Goal: Task Accomplishment & Management: Use online tool/utility

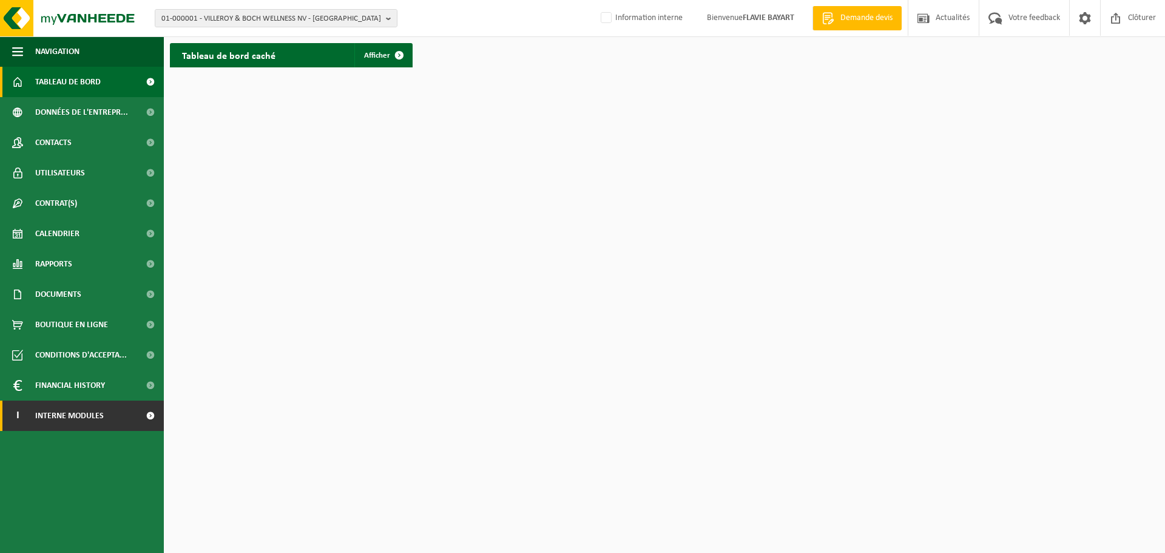
click at [100, 418] on span "Interne modules" at bounding box center [69, 416] width 69 height 30
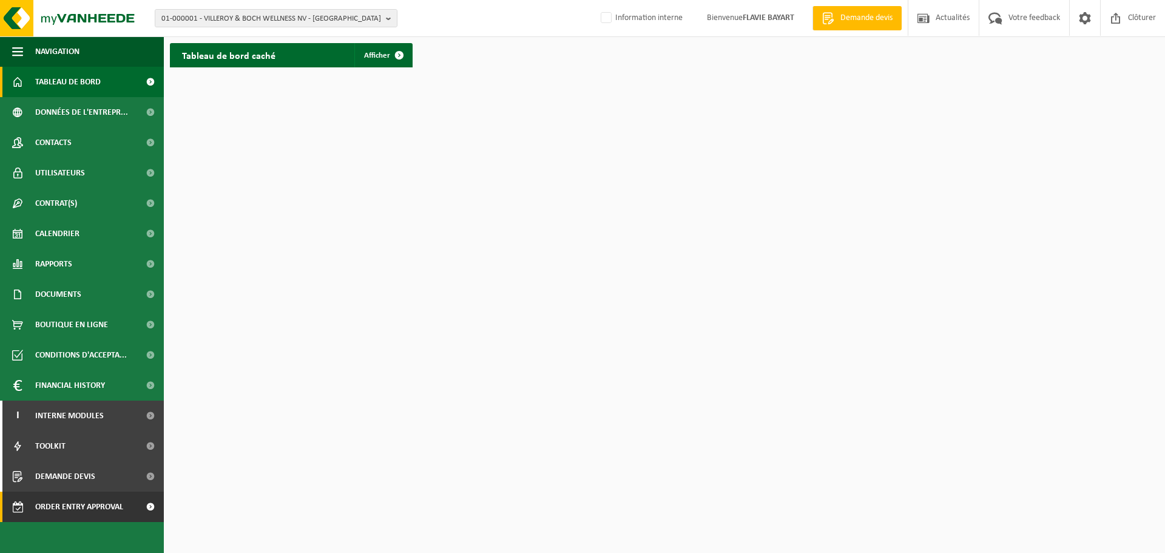
click at [100, 504] on span "Order entry approval" at bounding box center [79, 507] width 88 height 30
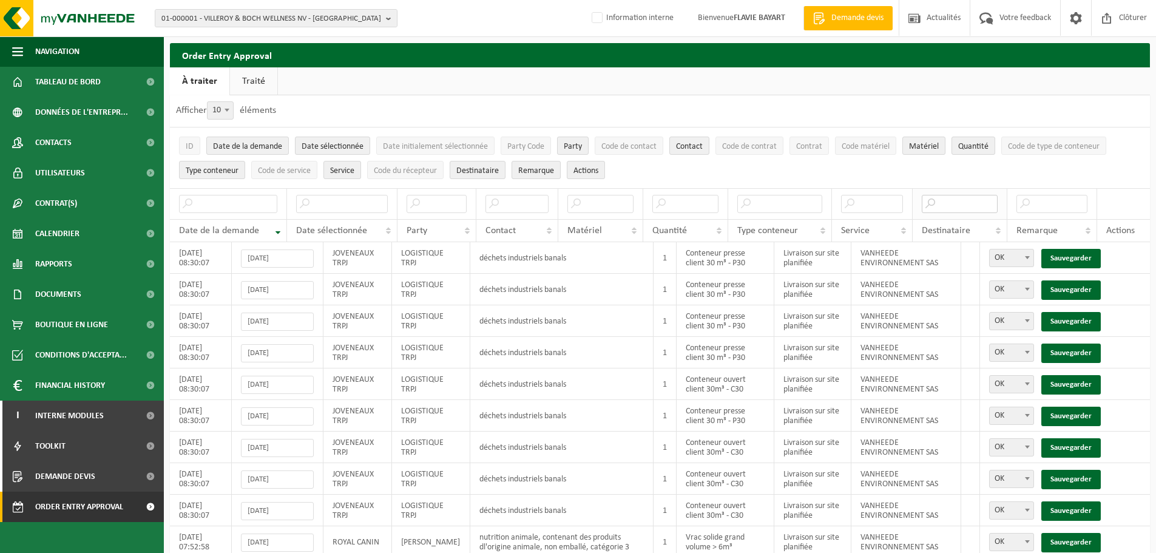
click at [941, 205] on input "text" at bounding box center [960, 204] width 76 height 18
type input "sas"
click at [1071, 254] on link "Sauvegarder" at bounding box center [1070, 258] width 59 height 19
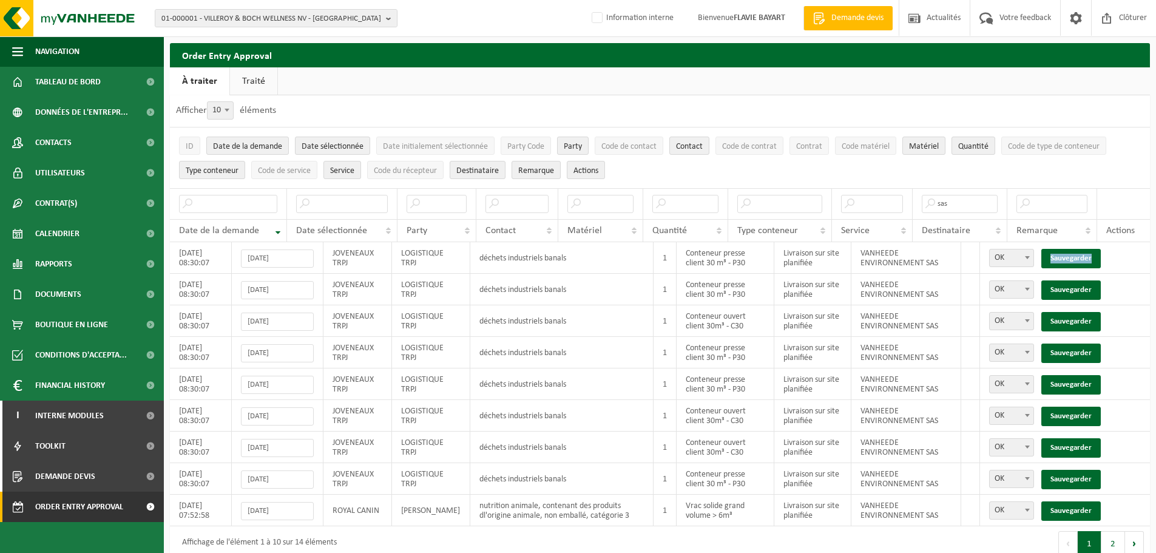
click at [1071, 254] on link "Sauvegarder" at bounding box center [1070, 258] width 59 height 19
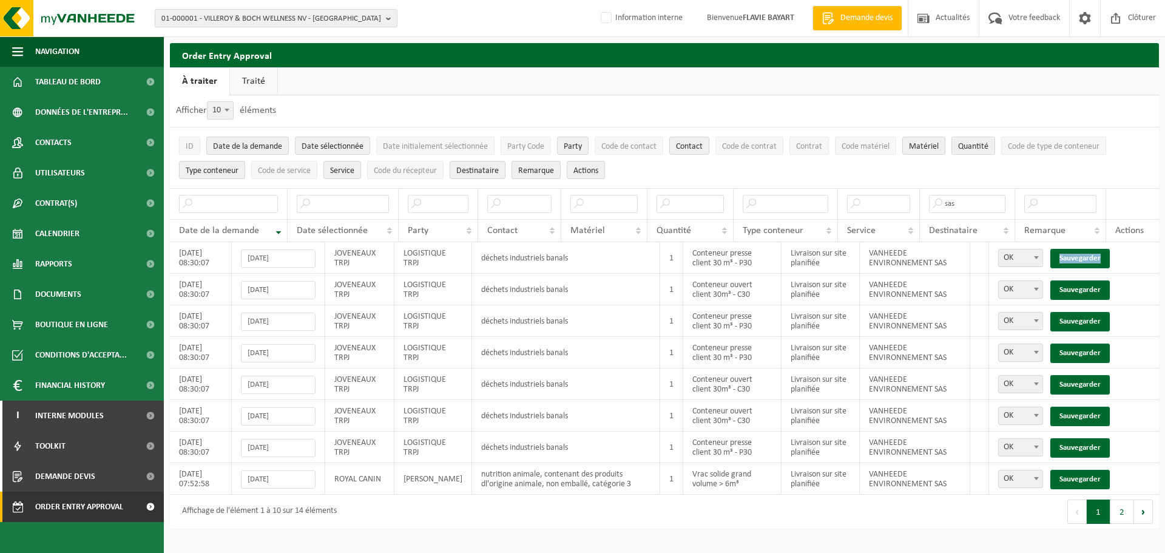
click at [1071, 254] on link "Sauvegarder" at bounding box center [1079, 258] width 59 height 19
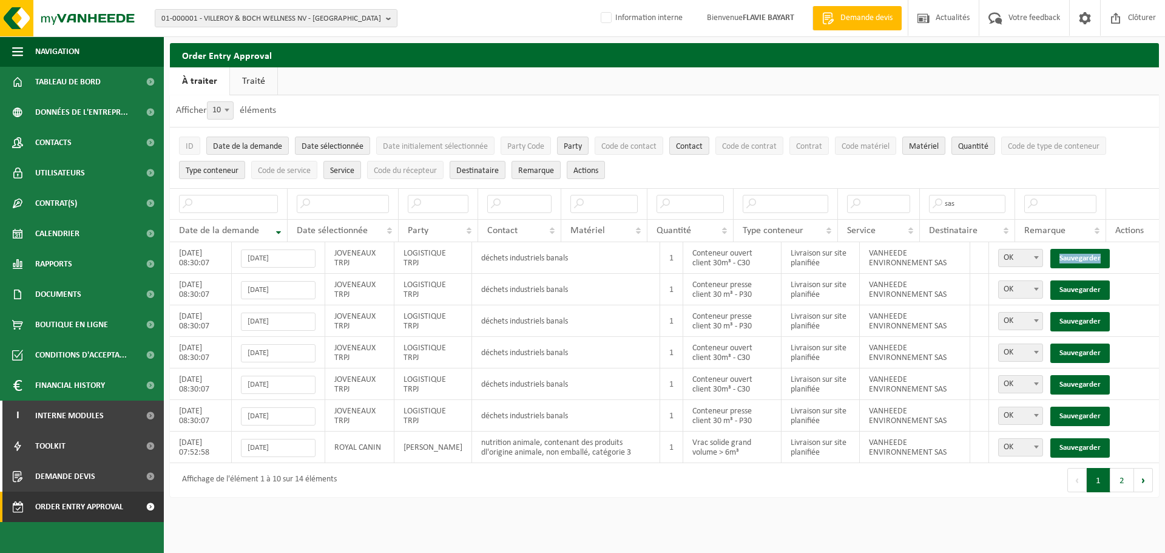
click at [1071, 254] on link "Sauvegarder" at bounding box center [1079, 258] width 59 height 19
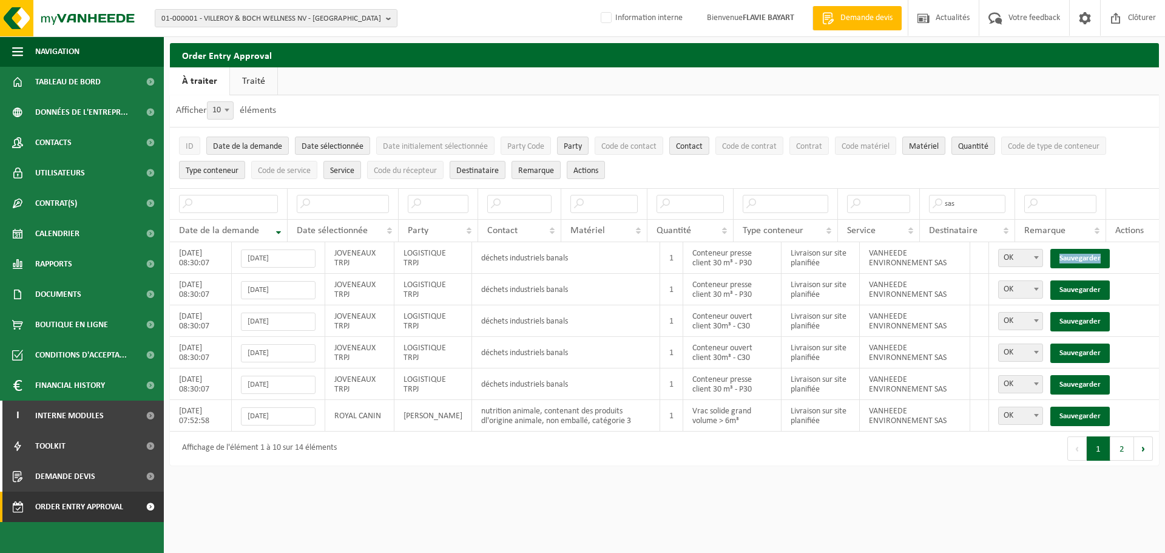
click at [1071, 254] on link "Sauvegarder" at bounding box center [1079, 258] width 59 height 19
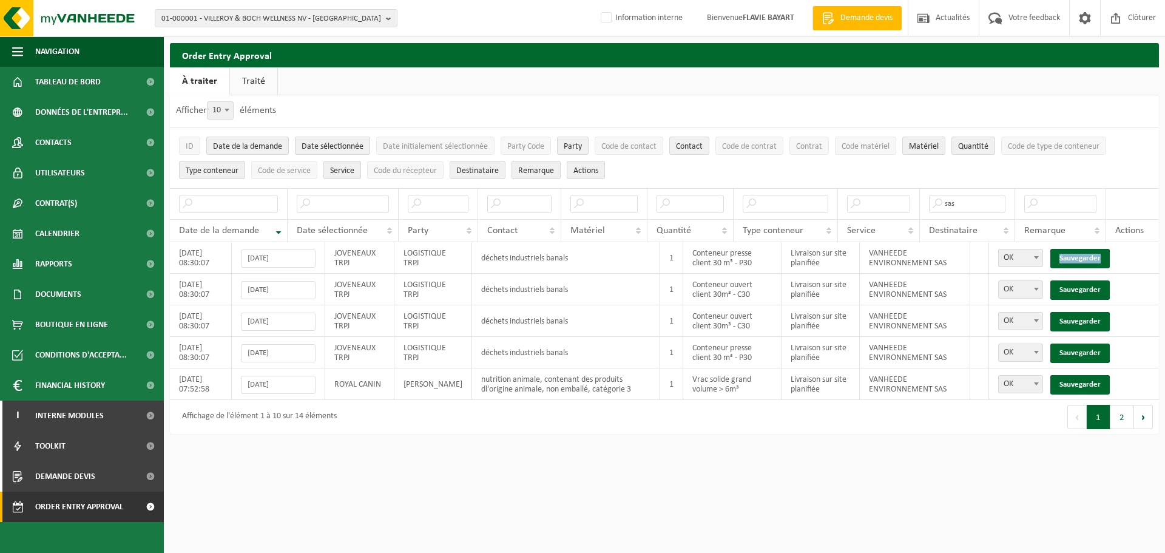
click at [1071, 254] on link "Sauvegarder" at bounding box center [1079, 258] width 59 height 19
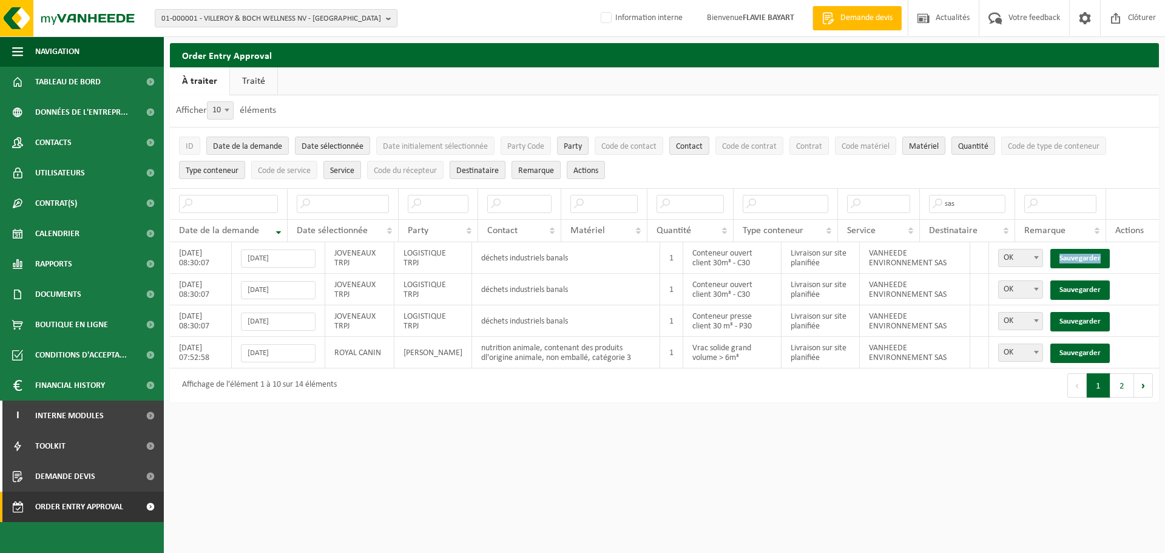
click at [1071, 254] on link "Sauvegarder" at bounding box center [1079, 258] width 59 height 19
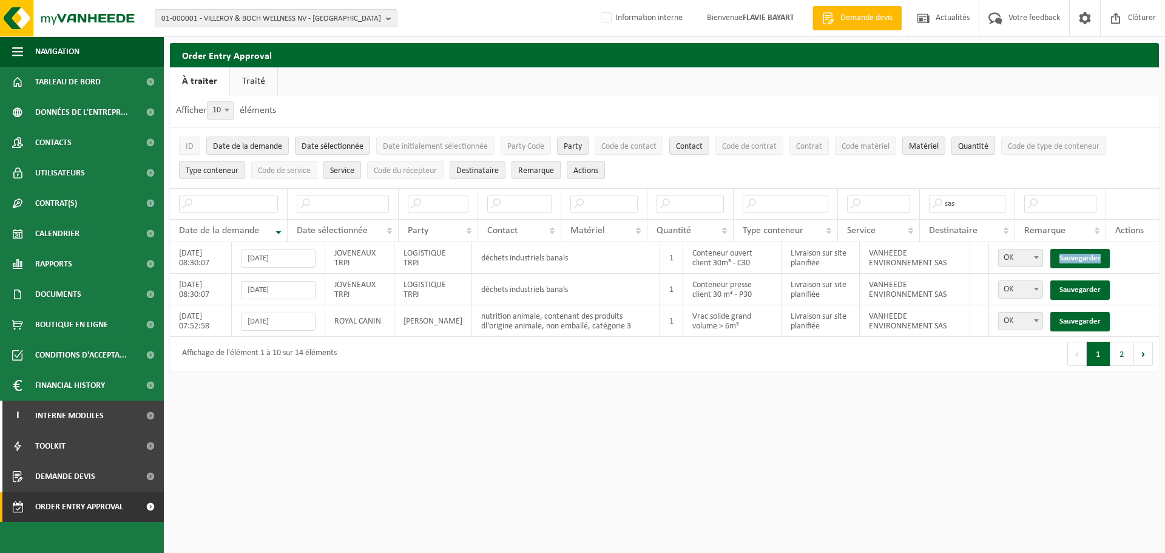
click at [1071, 254] on link "Sauvegarder" at bounding box center [1079, 258] width 59 height 19
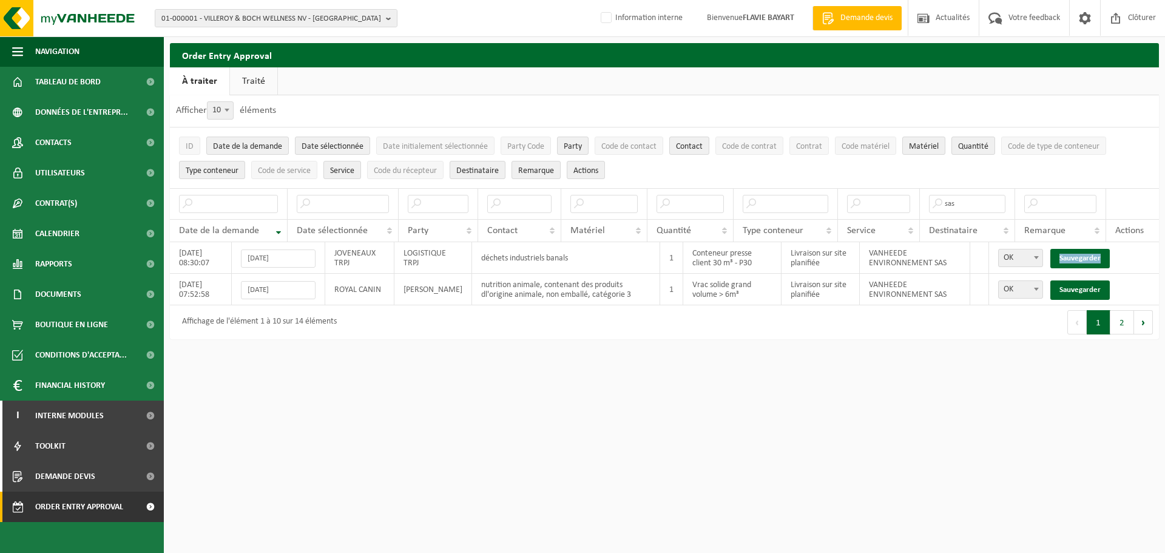
click at [1071, 254] on link "Sauvegarder" at bounding box center [1079, 258] width 59 height 19
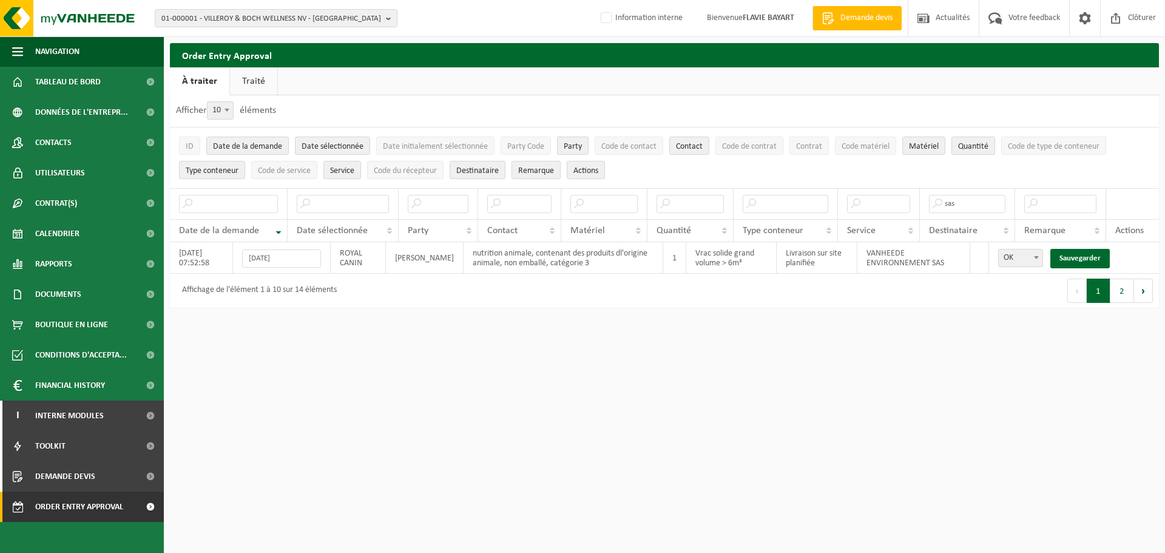
click at [1071, 254] on link "Sauvegarder" at bounding box center [1079, 258] width 59 height 19
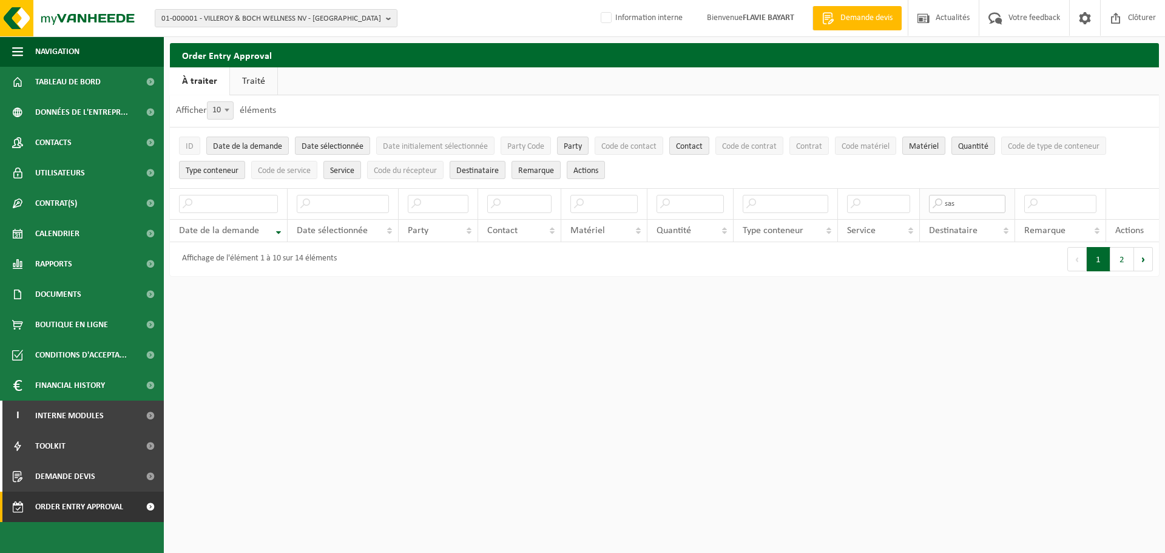
click at [984, 208] on input "sas" at bounding box center [967, 204] width 77 height 18
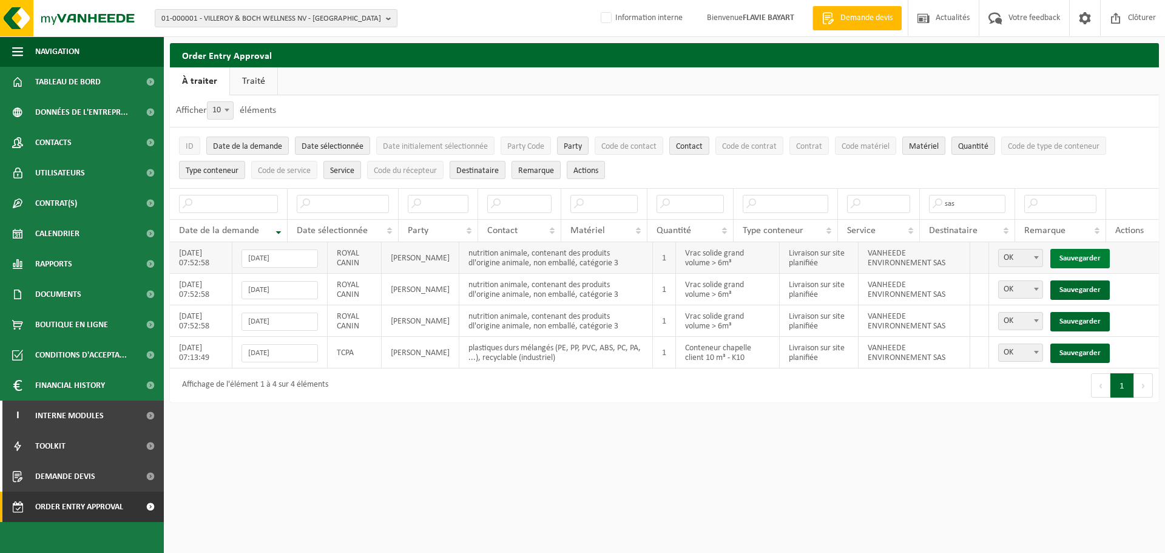
click at [1069, 254] on link "Sauvegarder" at bounding box center [1079, 258] width 59 height 19
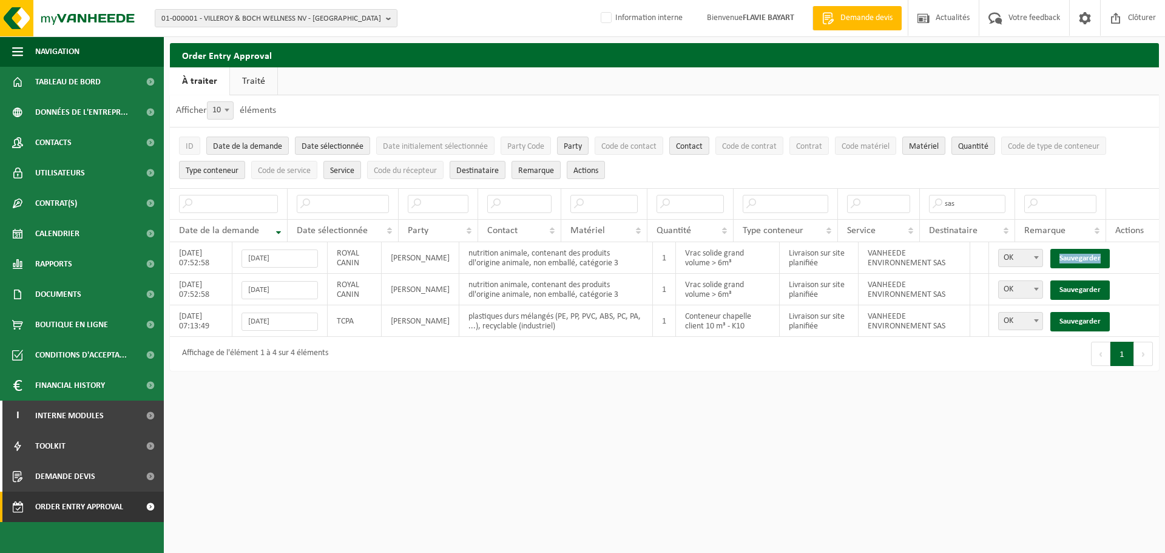
click at [1069, 254] on link "Sauvegarder" at bounding box center [1079, 258] width 59 height 19
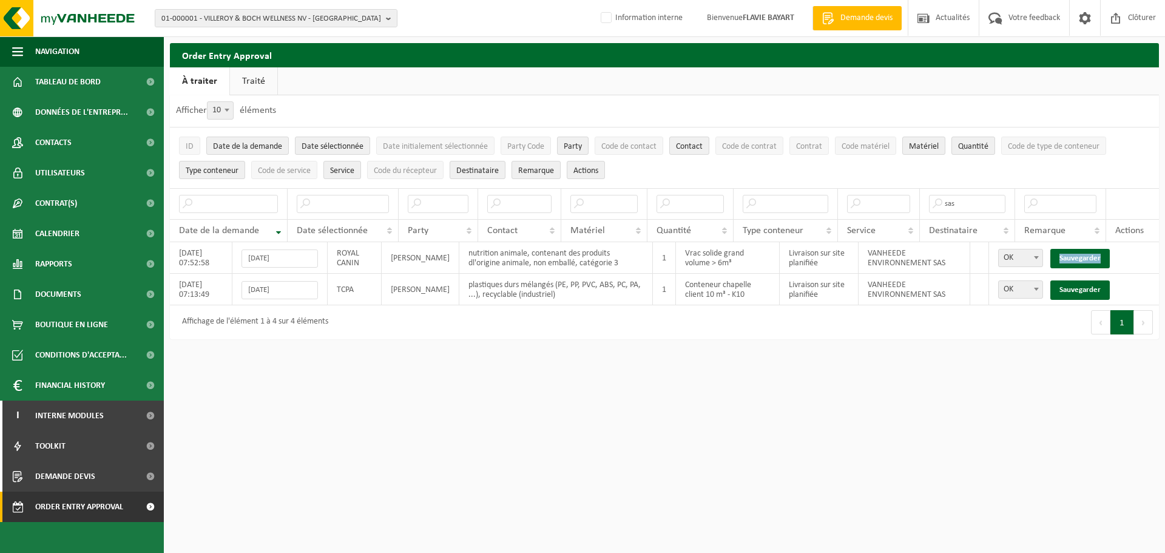
click at [1069, 254] on link "Sauvegarder" at bounding box center [1079, 258] width 59 height 19
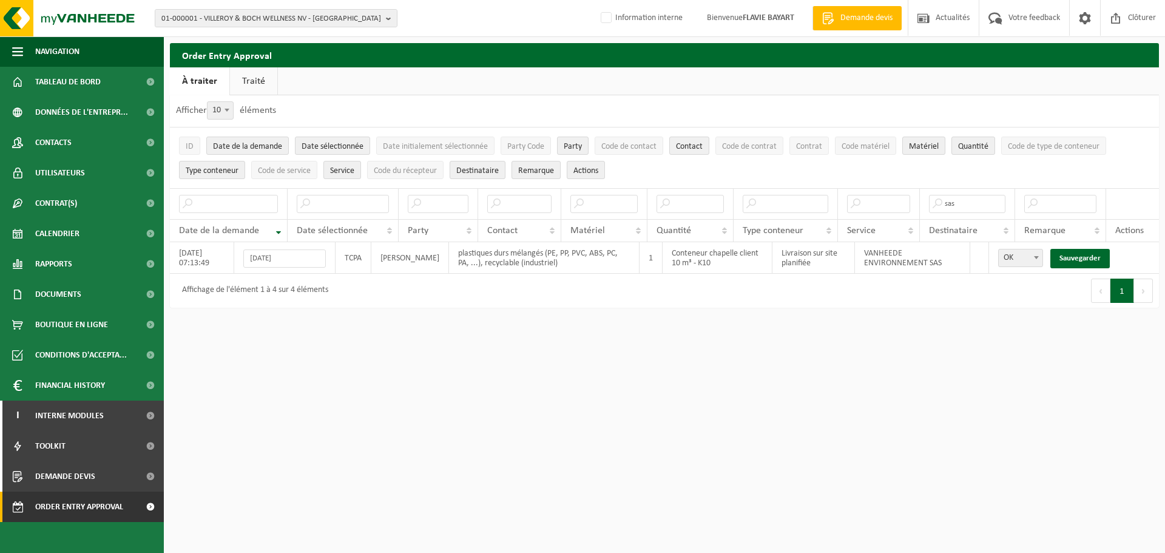
click at [1069, 254] on link "Sauvegarder" at bounding box center [1079, 258] width 59 height 19
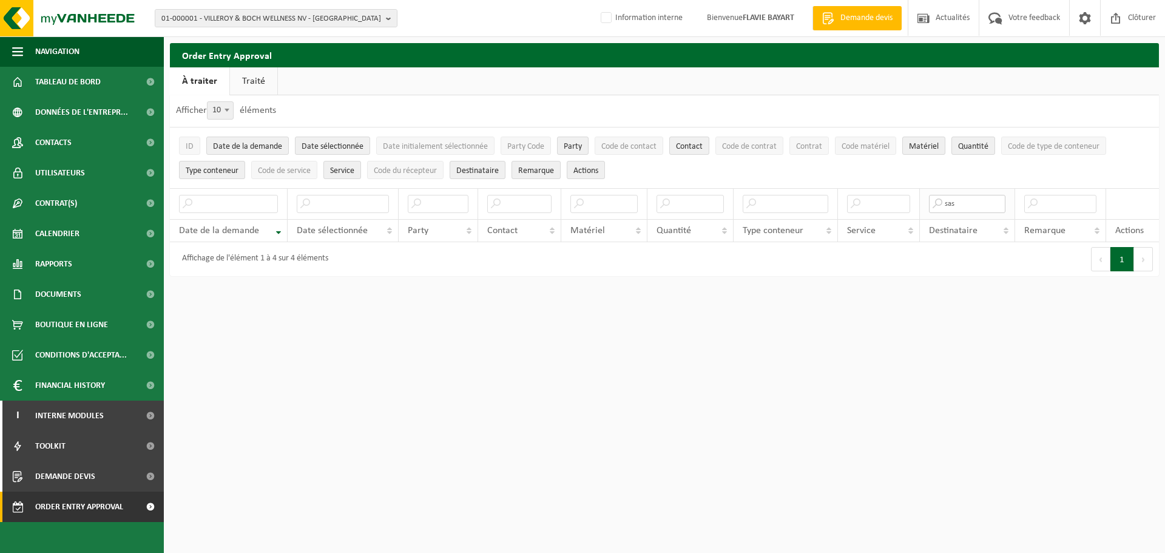
click at [966, 204] on input "sas" at bounding box center [967, 204] width 77 height 18
click at [331, 200] on input "text" at bounding box center [343, 204] width 92 height 18
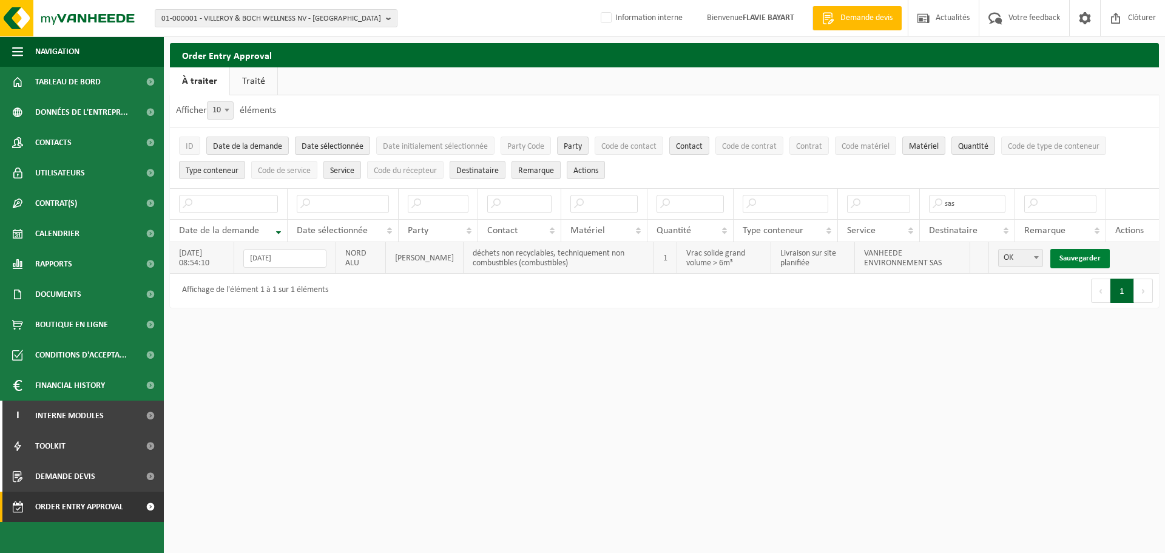
click at [1064, 259] on link "Sauvegarder" at bounding box center [1079, 258] width 59 height 19
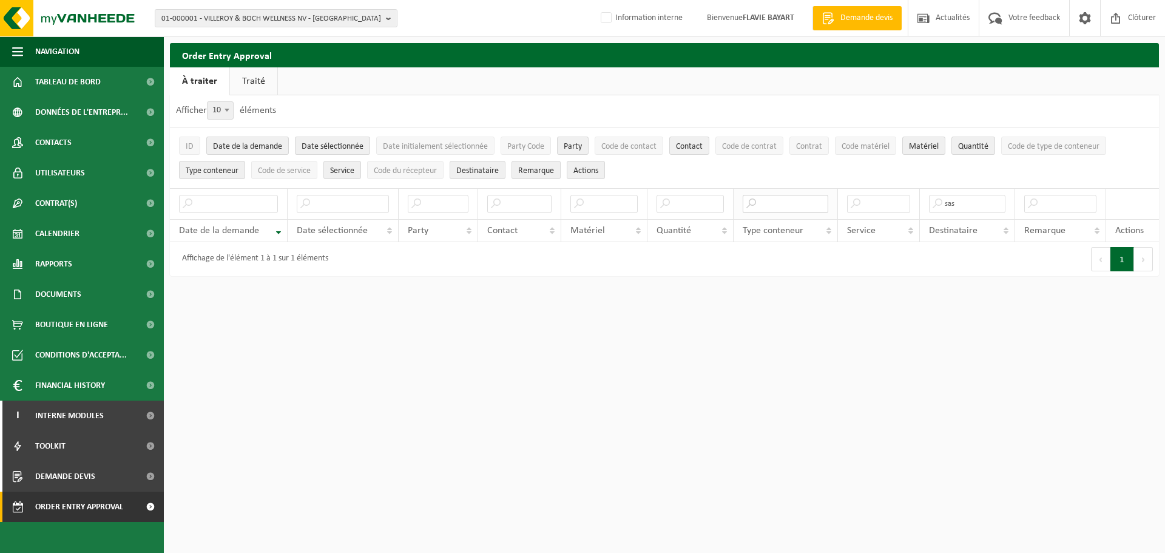
click at [787, 206] on input "text" at bounding box center [786, 204] width 86 height 18
